Goal: Information Seeking & Learning: Learn about a topic

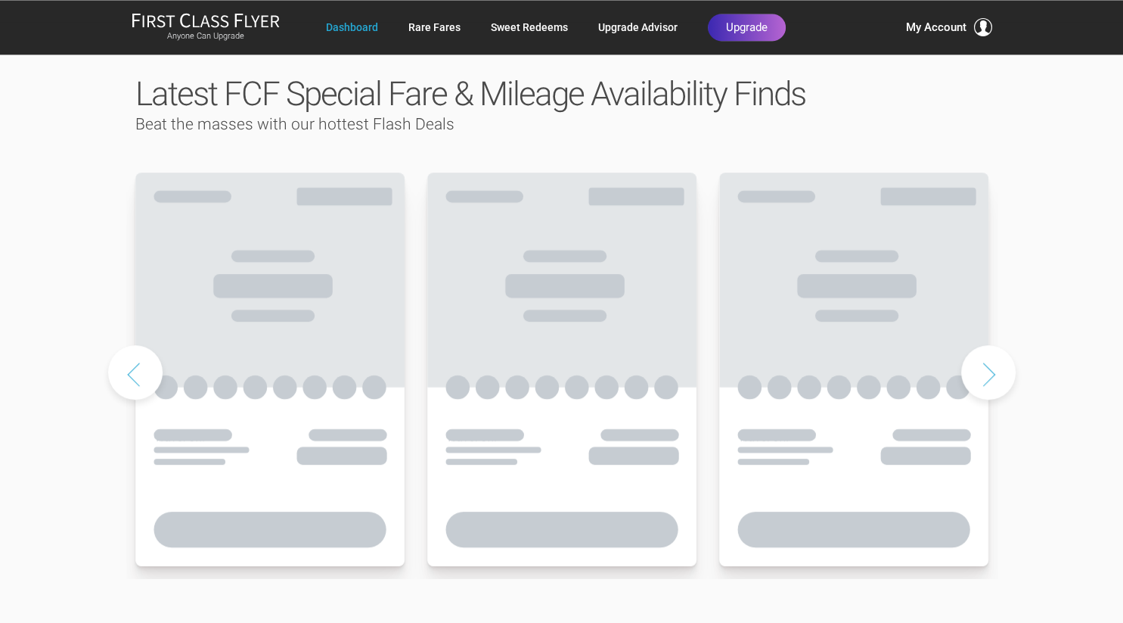
scroll to position [719, 0]
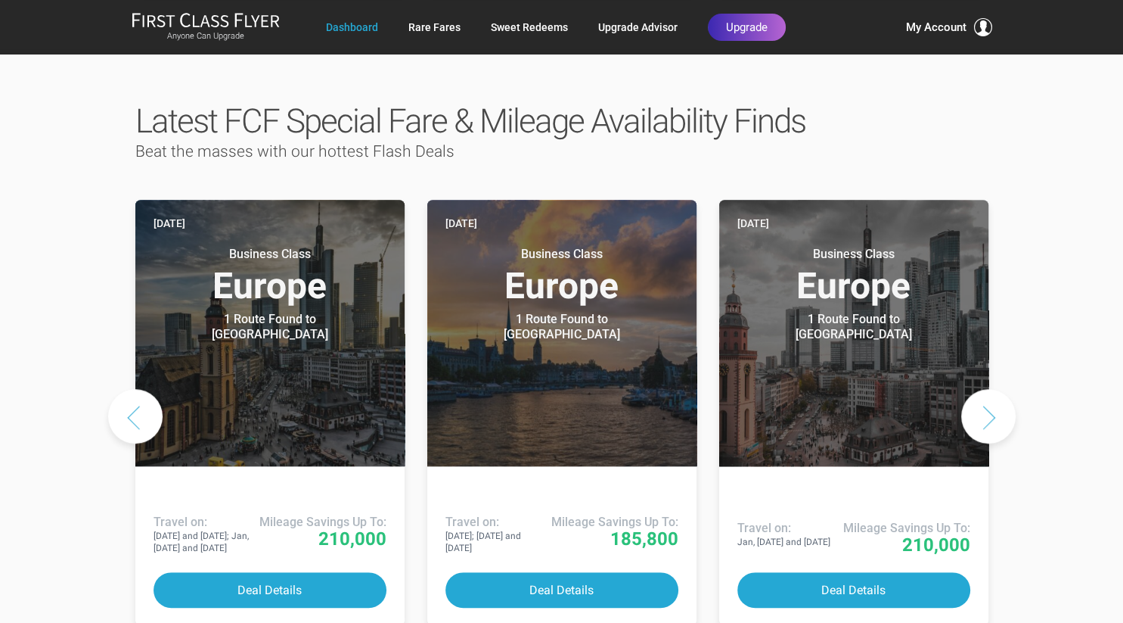
click at [992, 389] on button "Next slide" at bounding box center [988, 416] width 54 height 54
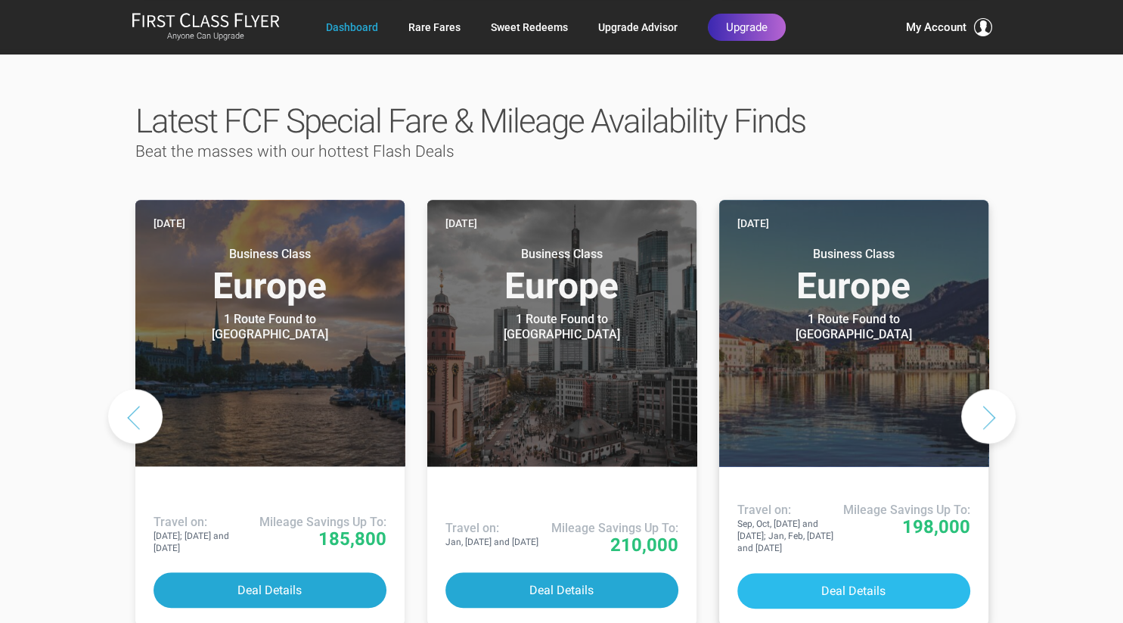
click at [871, 573] on button "Deal Details" at bounding box center [854, 591] width 233 height 36
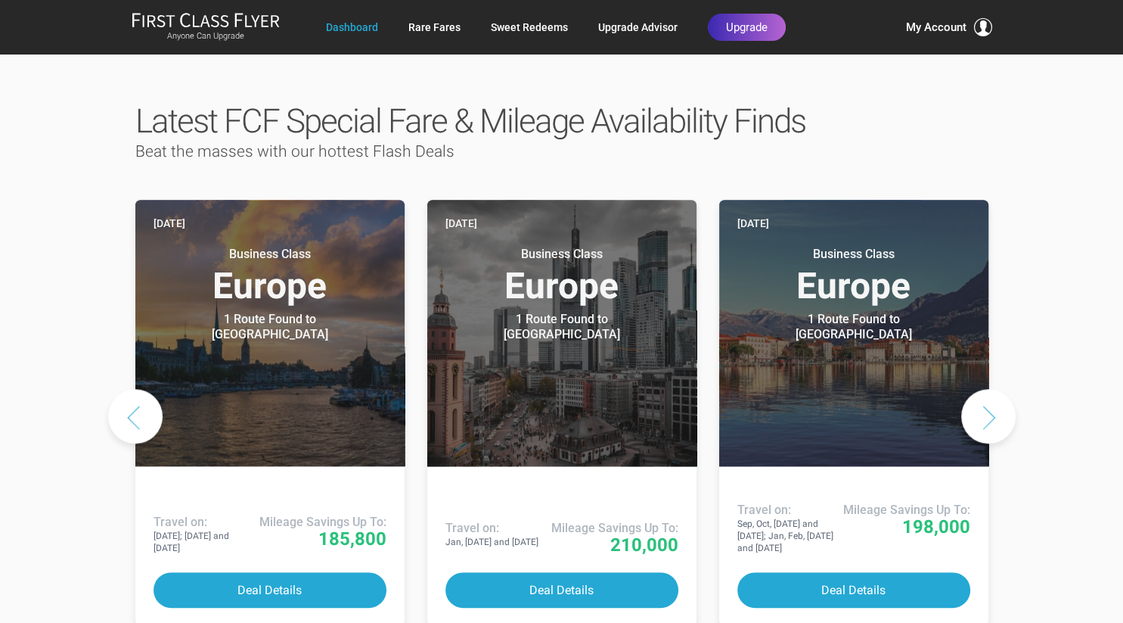
click at [991, 389] on button "Next slide" at bounding box center [988, 416] width 54 height 54
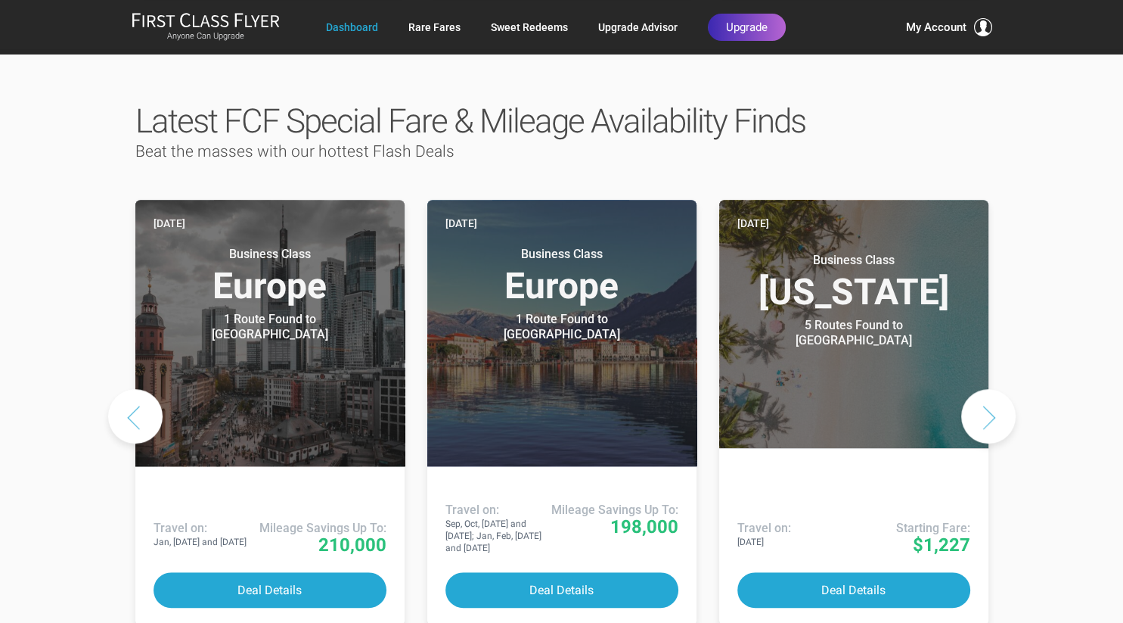
click at [991, 389] on button "Next slide" at bounding box center [988, 416] width 54 height 54
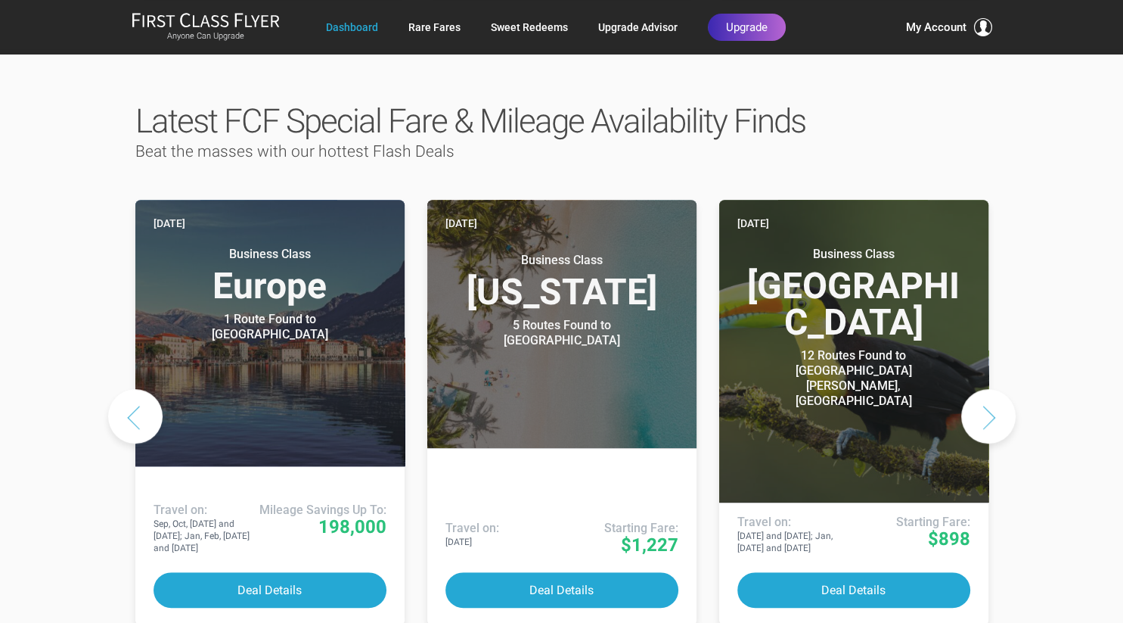
click at [991, 389] on button "Next slide" at bounding box center [988, 416] width 54 height 54
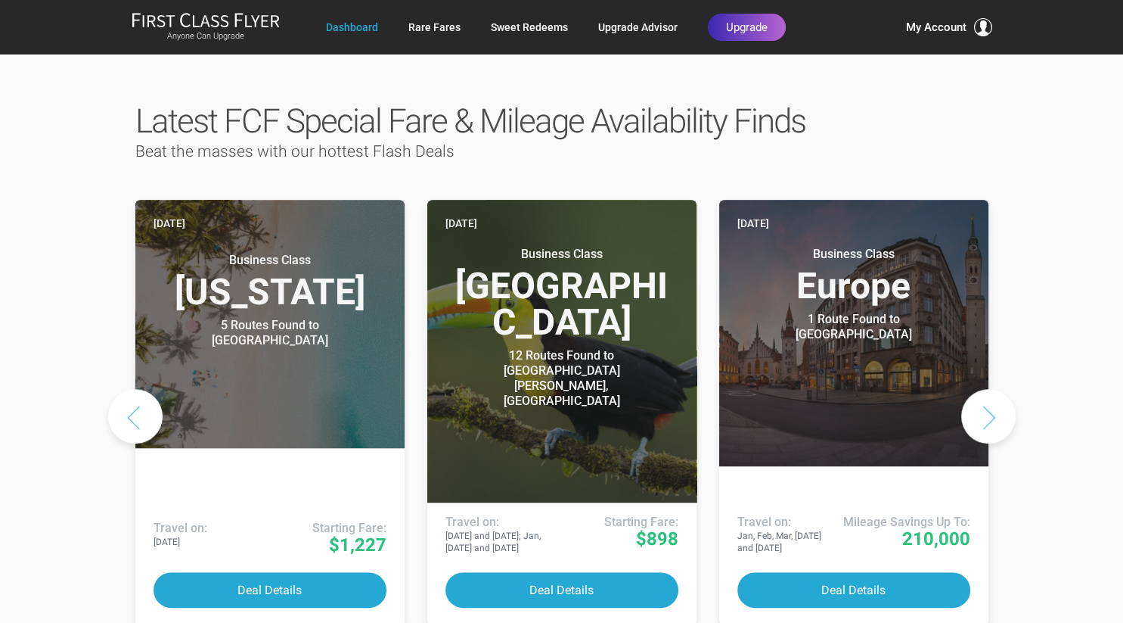
click at [1036, 365] on div "Latest FCF Special Fare & Mileage Availability Finds Beat the masses with our h…" at bounding box center [561, 369] width 1123 height 641
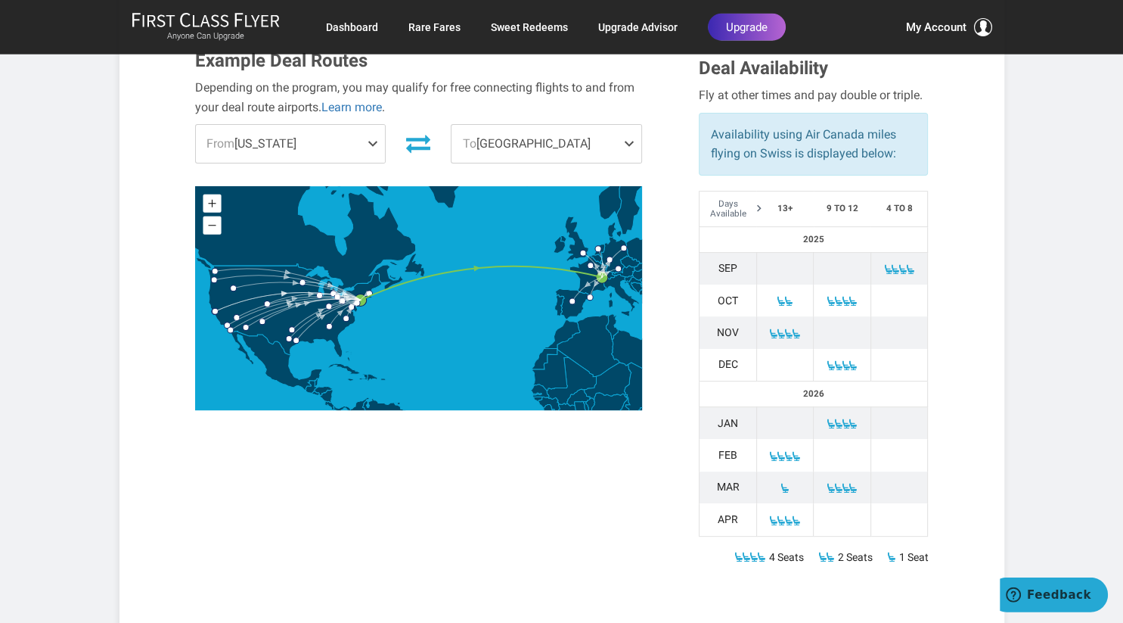
scroll to position [479, 0]
